Goal: Information Seeking & Learning: Learn about a topic

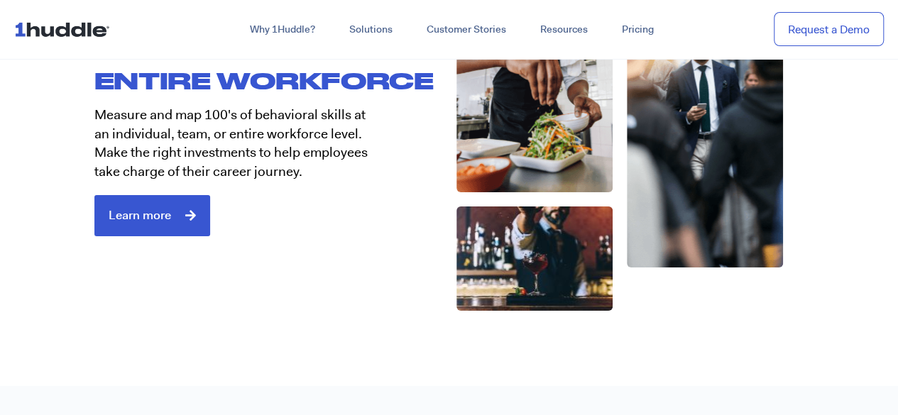
scroll to position [2353, 0]
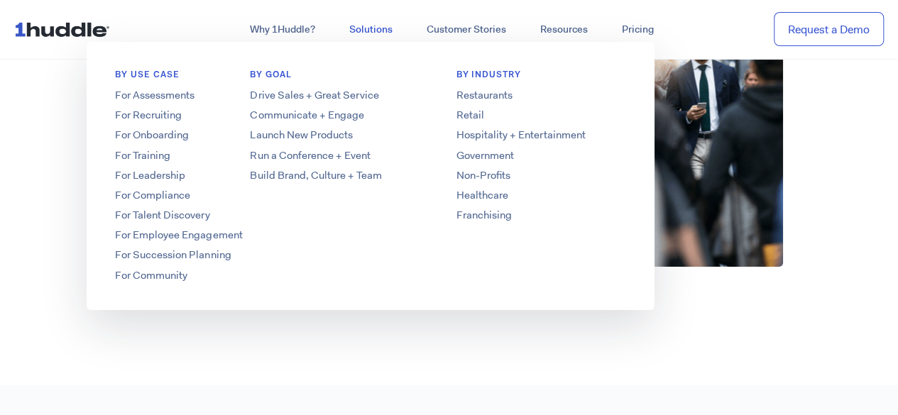
click at [371, 32] on link "Solutions" at bounding box center [370, 30] width 77 height 26
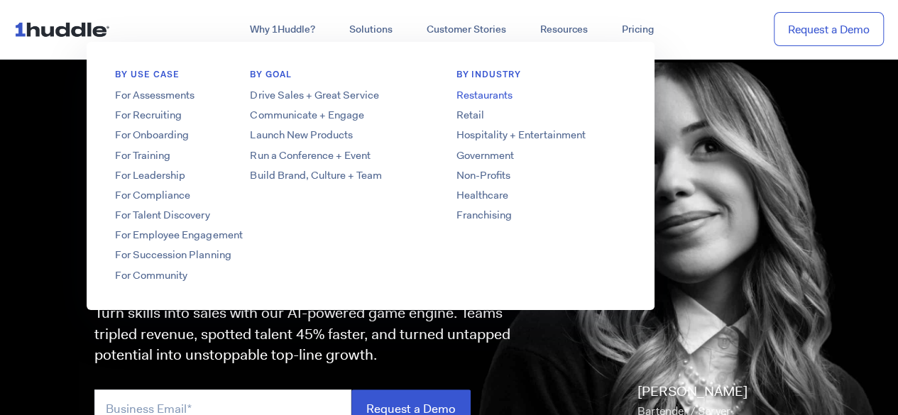
click at [501, 98] on link "Restaurants" at bounding box center [540, 95] width 227 height 15
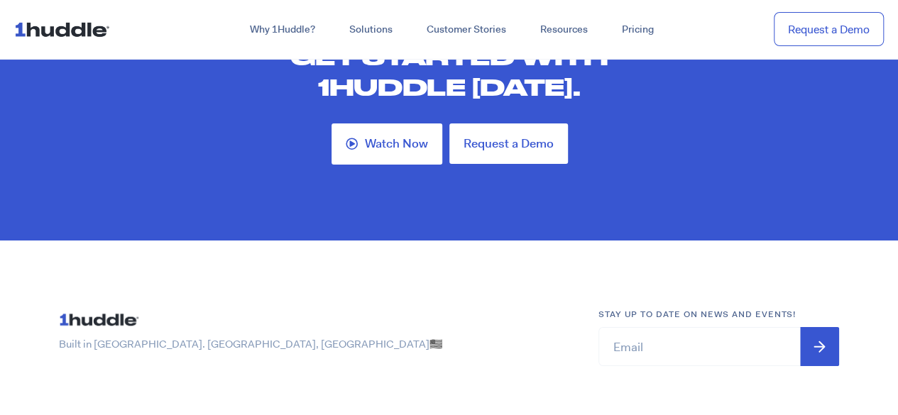
scroll to position [5042, 0]
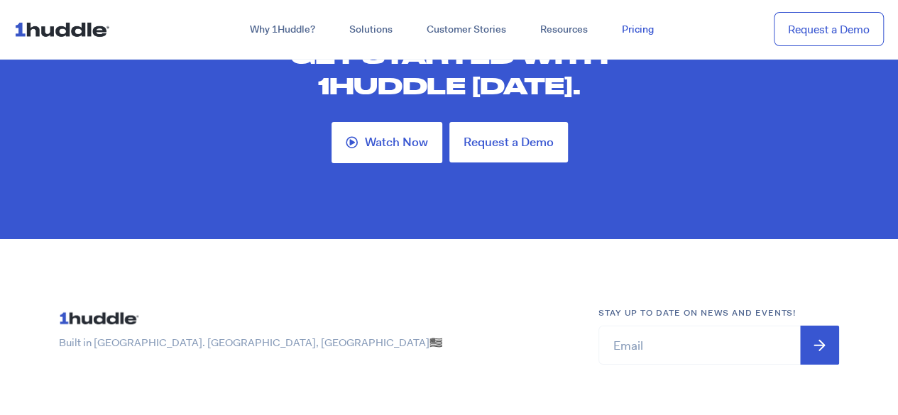
click at [640, 28] on link "Pricing" at bounding box center [638, 30] width 66 height 26
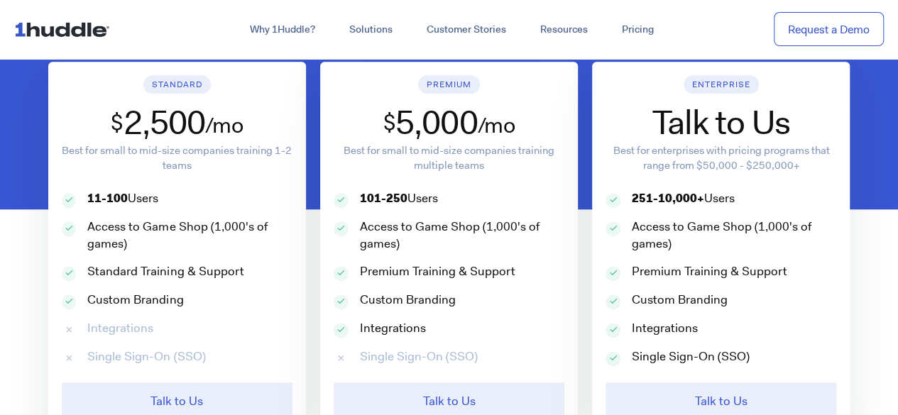
scroll to position [625, 0]
